Goal: Find specific page/section: Find specific page/section

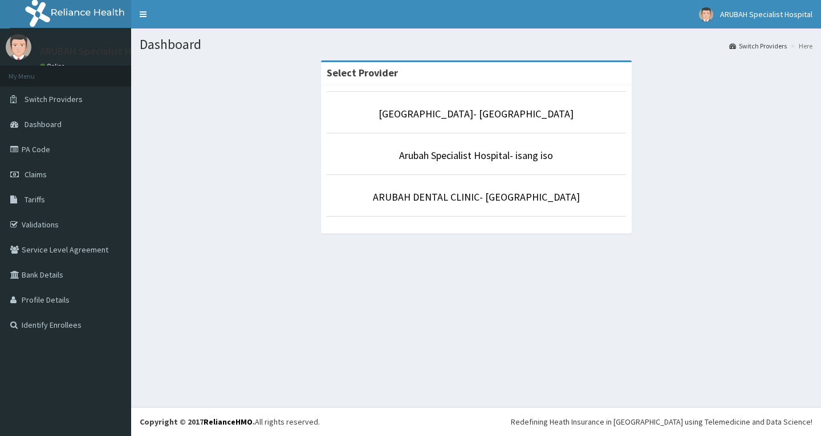
click at [565, 116] on p "[GEOGRAPHIC_DATA]- [GEOGRAPHIC_DATA]" at bounding box center [476, 114] width 299 height 15
click at [556, 117] on link "[GEOGRAPHIC_DATA]- [GEOGRAPHIC_DATA]" at bounding box center [476, 113] width 195 height 13
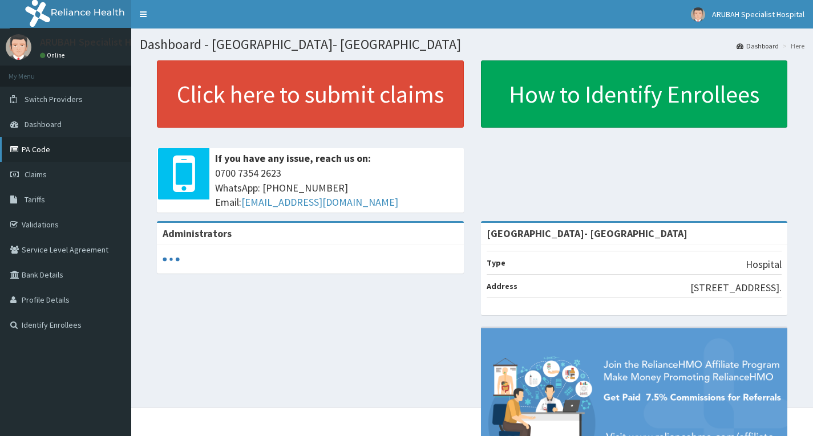
click at [115, 149] on link "PA Code" at bounding box center [65, 149] width 131 height 25
